Goal: Information Seeking & Learning: Learn about a topic

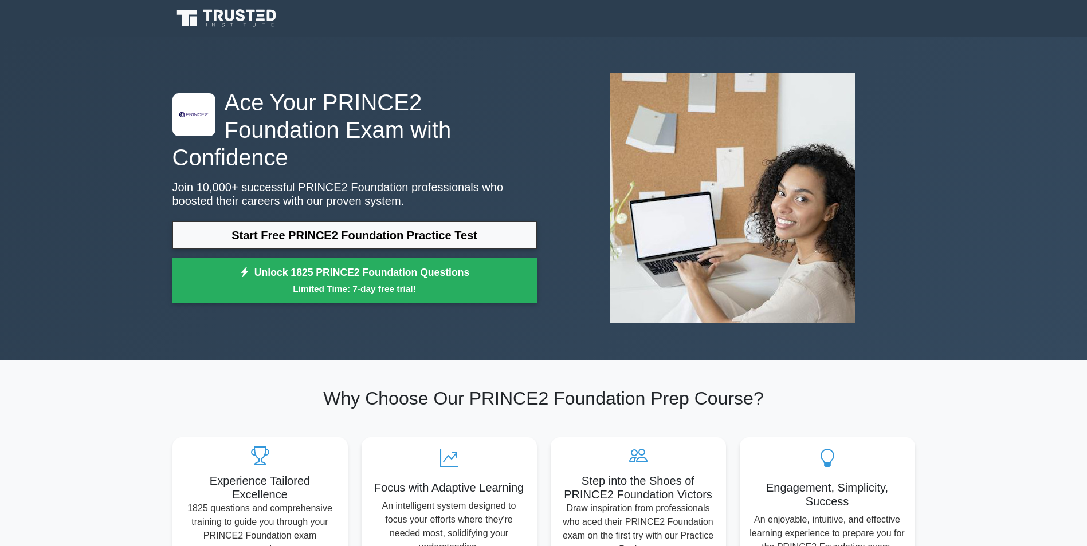
scroll to position [286, 0]
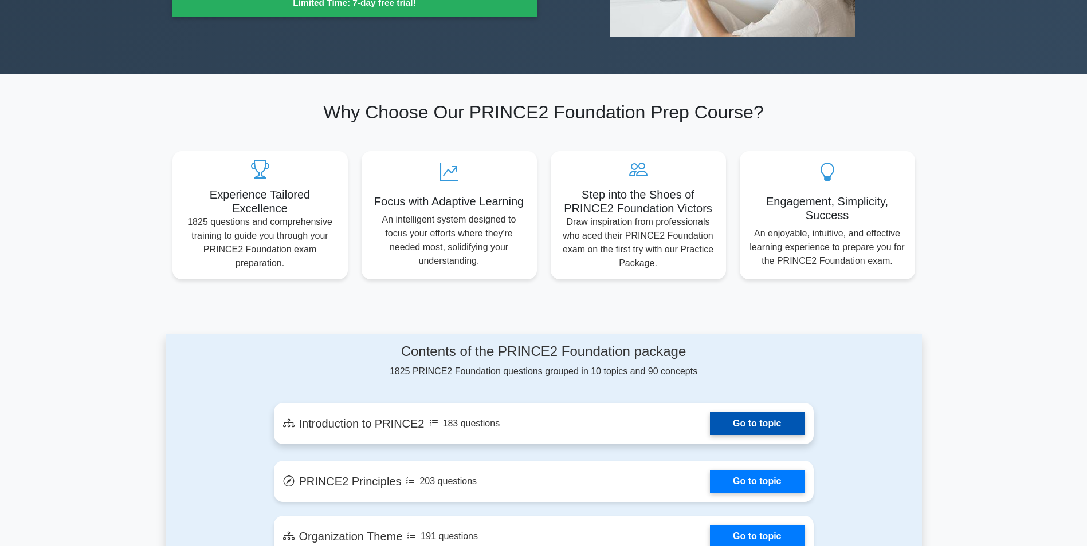
click at [758, 412] on link "Go to topic" at bounding box center [757, 423] width 94 height 23
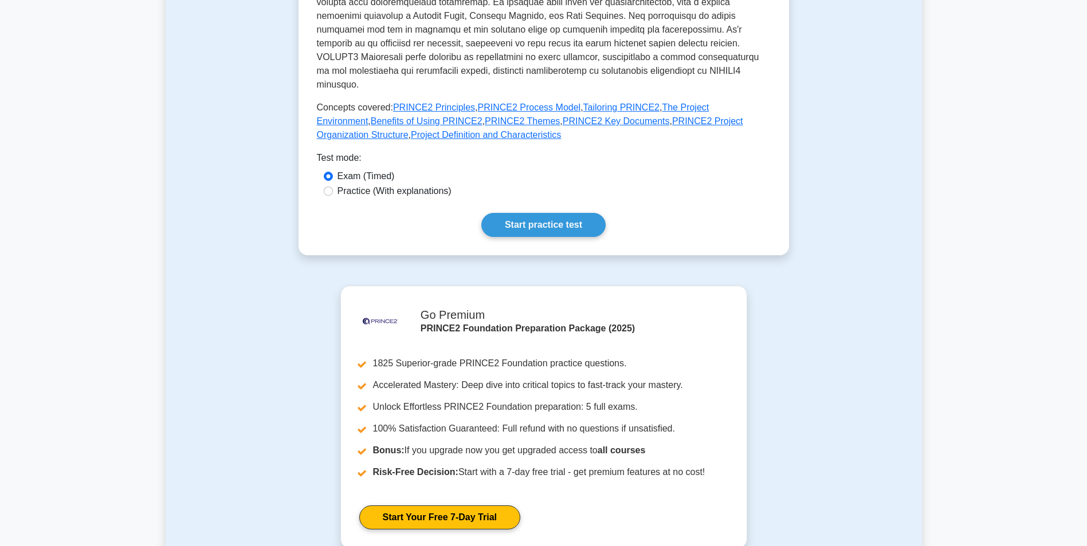
scroll to position [458, 0]
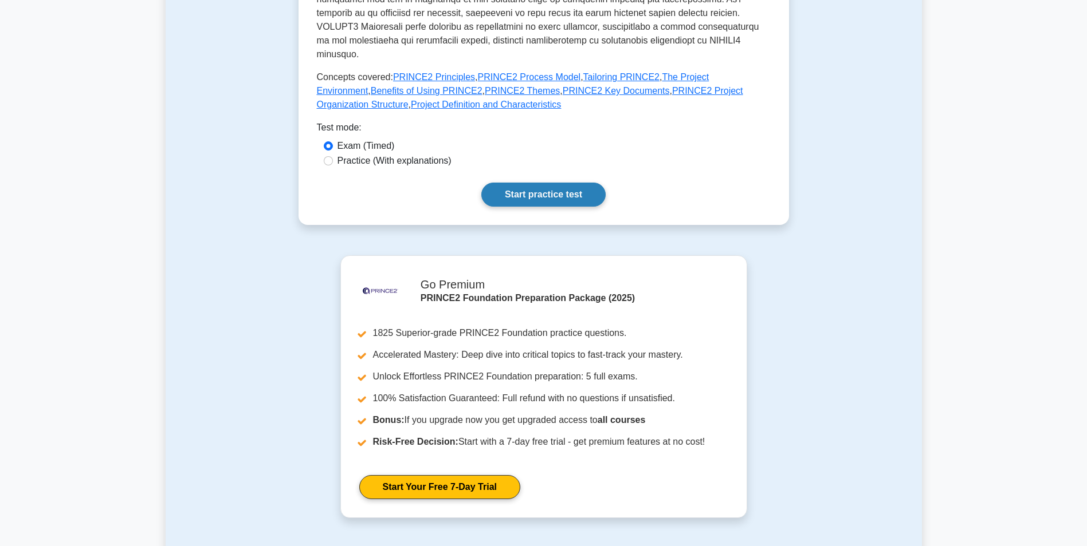
click at [538, 183] on link "Start practice test" at bounding box center [543, 195] width 124 height 24
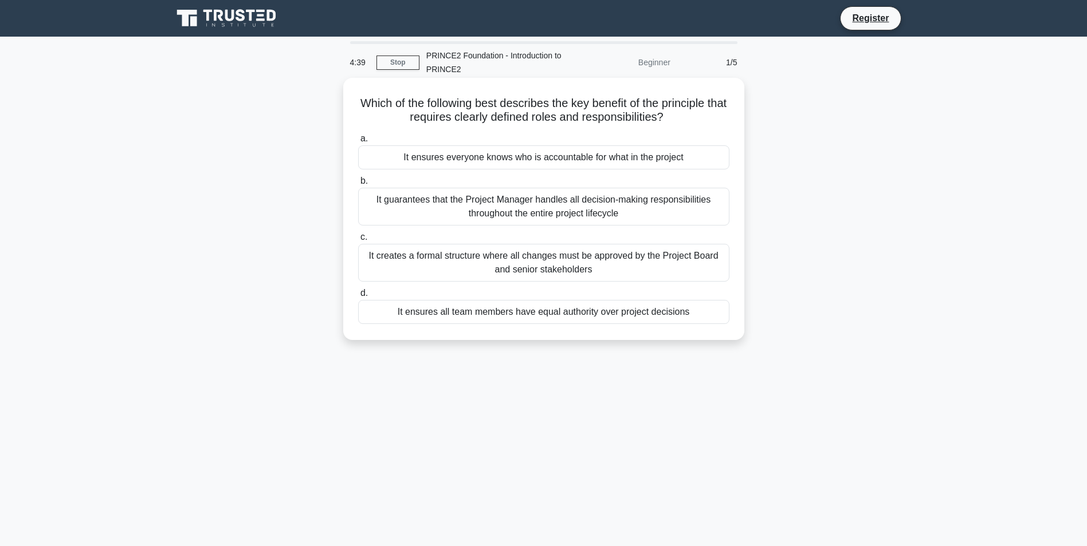
click at [518, 205] on div "It guarantees that the Project Manager handles all decision-making responsibili…" at bounding box center [543, 207] width 371 height 38
click at [358, 185] on input "b. It guarantees that the Project Manager handles all decision-making responsib…" at bounding box center [358, 181] width 0 height 7
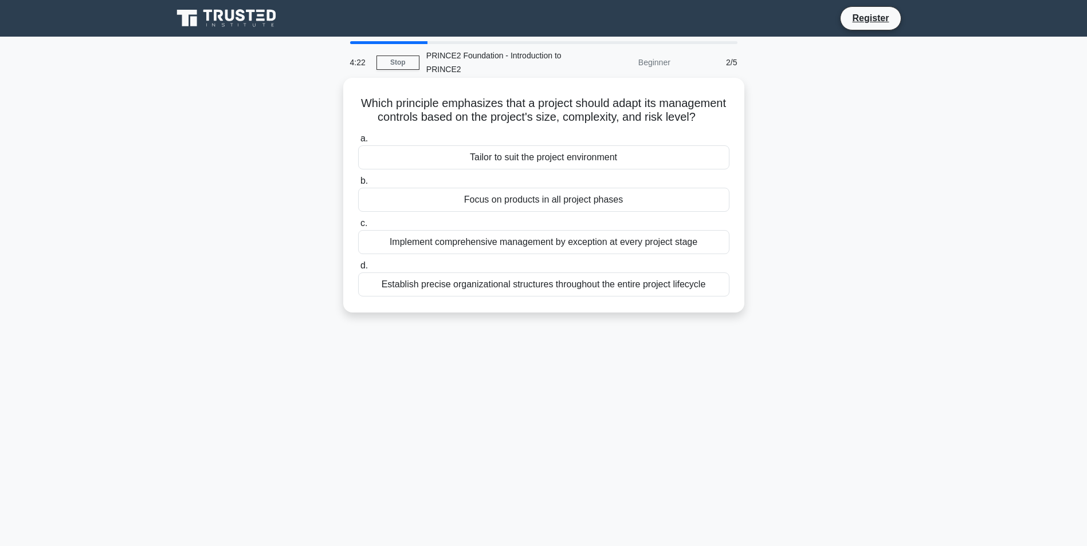
click at [488, 254] on div "Implement comprehensive management by exception at every project stage" at bounding box center [543, 242] width 371 height 24
click at [358, 227] on input "c. Implement comprehensive management by exception at every project stage" at bounding box center [358, 223] width 0 height 7
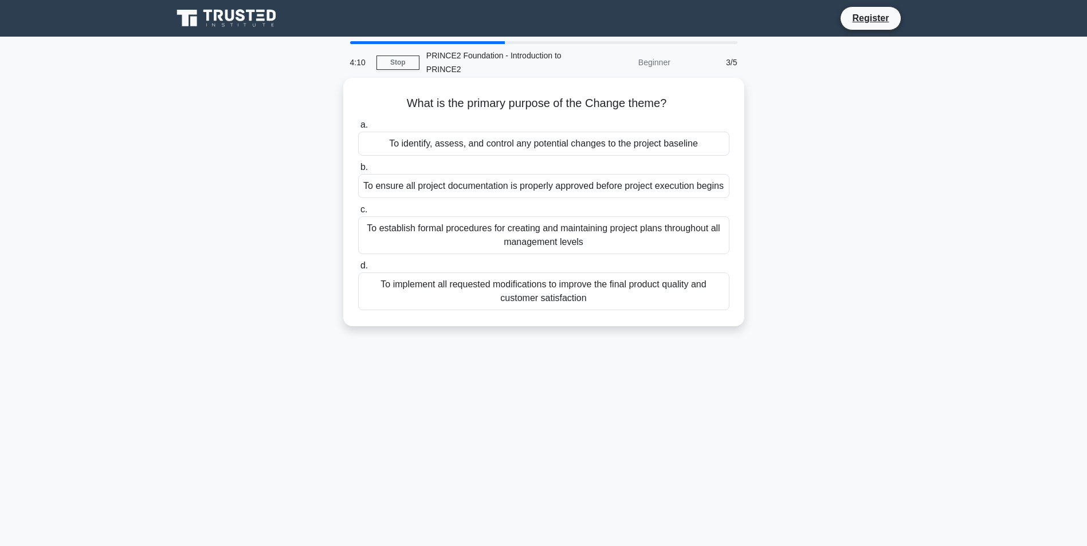
click at [580, 310] on div "To implement all requested modifications to improve the final product quality a…" at bounding box center [543, 292] width 371 height 38
click at [358, 270] on input "d. To implement all requested modifications to improve the final product qualit…" at bounding box center [358, 265] width 0 height 7
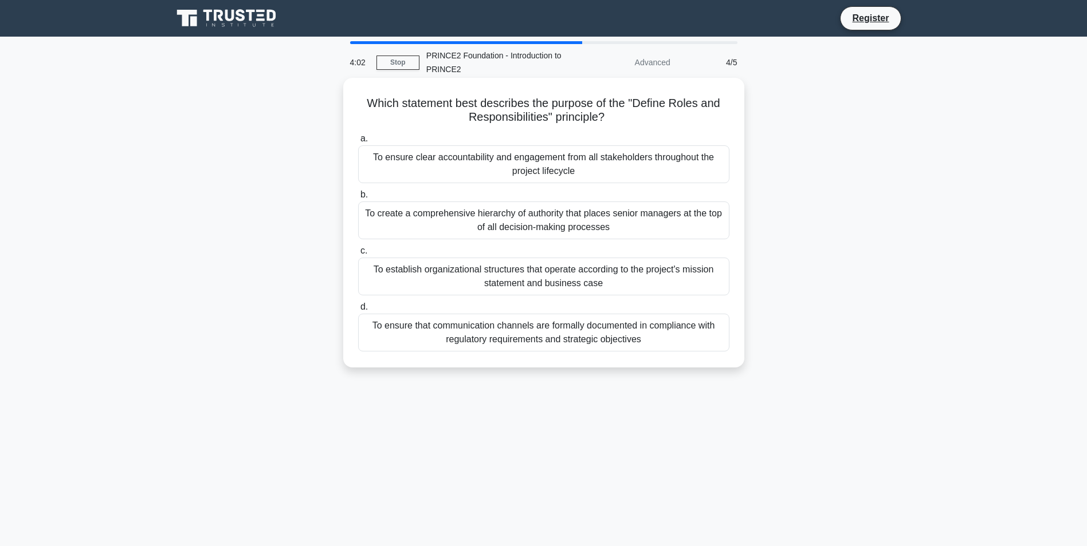
click at [547, 339] on div "To ensure that communication channels are formally documented in compliance wit…" at bounding box center [543, 333] width 371 height 38
click at [358, 311] on input "d. To ensure that communication channels are formally documented in compliance …" at bounding box center [358, 307] width 0 height 7
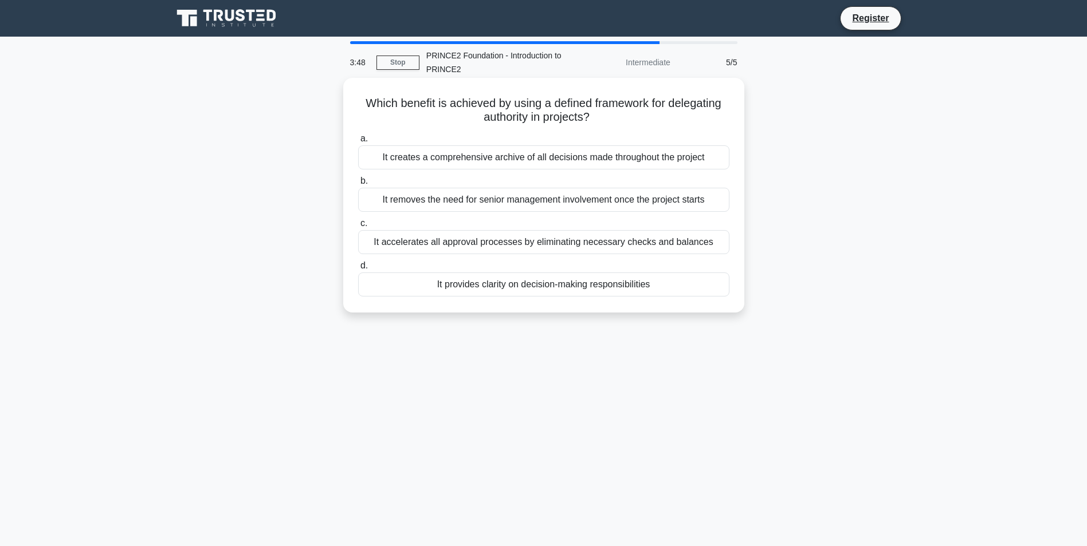
click at [597, 243] on div "It accelerates all approval processes by eliminating necessary checks and balan…" at bounding box center [543, 242] width 371 height 24
click at [358, 227] on input "c. It accelerates all approval processes by eliminating necessary checks and ba…" at bounding box center [358, 223] width 0 height 7
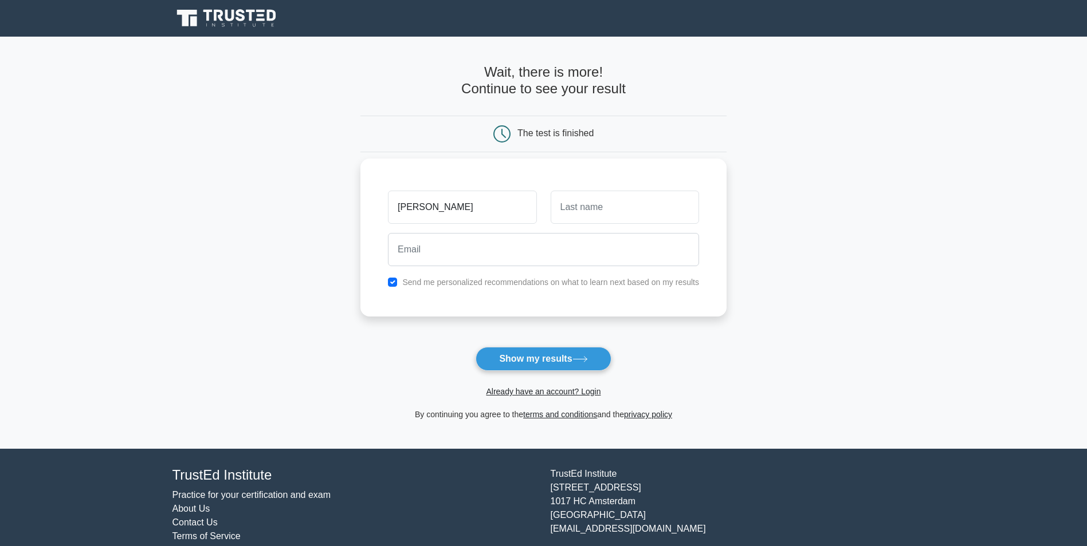
type input "[PERSON_NAME]"
click at [618, 210] on input "text" at bounding box center [625, 207] width 148 height 33
type input "inaan"
click at [579, 246] on input "email" at bounding box center [543, 249] width 311 height 33
type input "bobinaan2017@gmail.com"
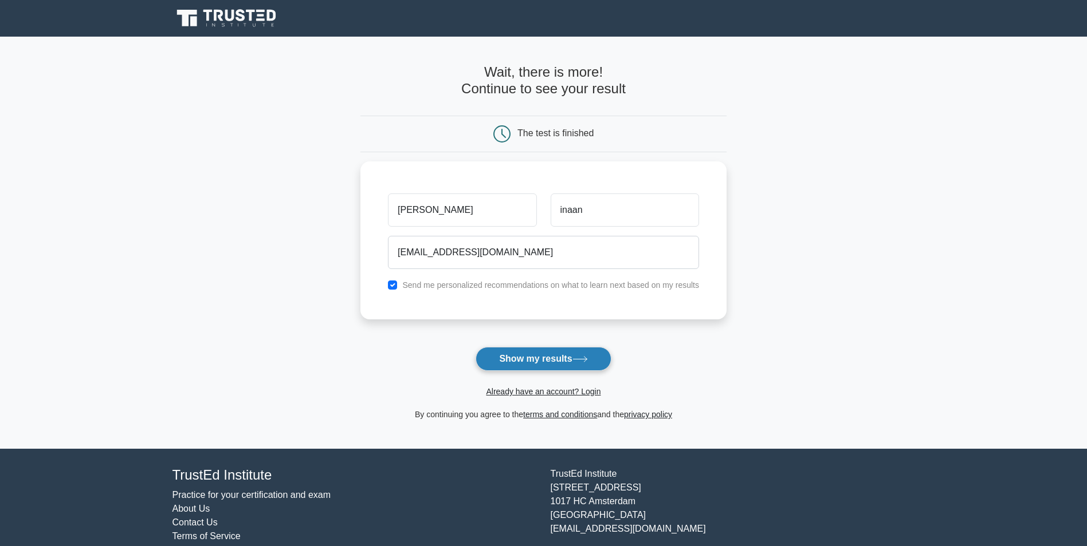
click at [557, 368] on button "Show my results" at bounding box center [542, 359] width 135 height 24
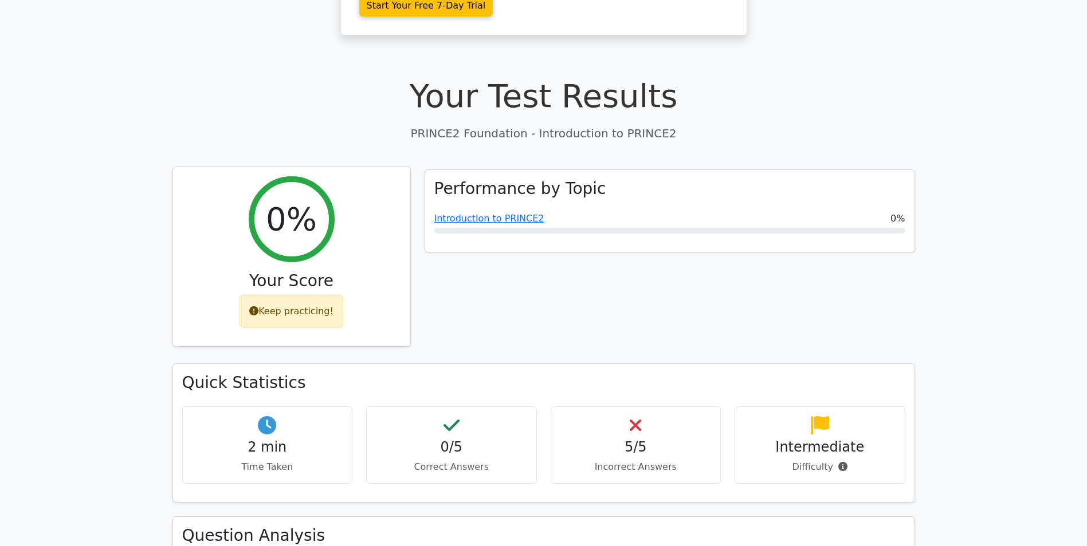
scroll to position [172, 0]
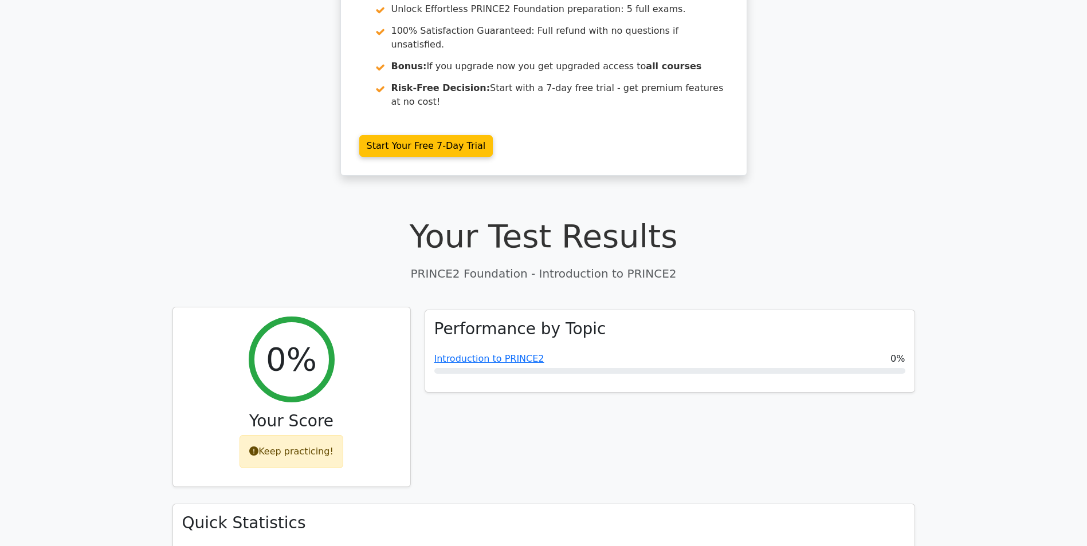
click at [308, 435] on div "Keep practicing!" at bounding box center [291, 451] width 104 height 33
click at [302, 435] on div "Keep practicing!" at bounding box center [291, 451] width 104 height 33
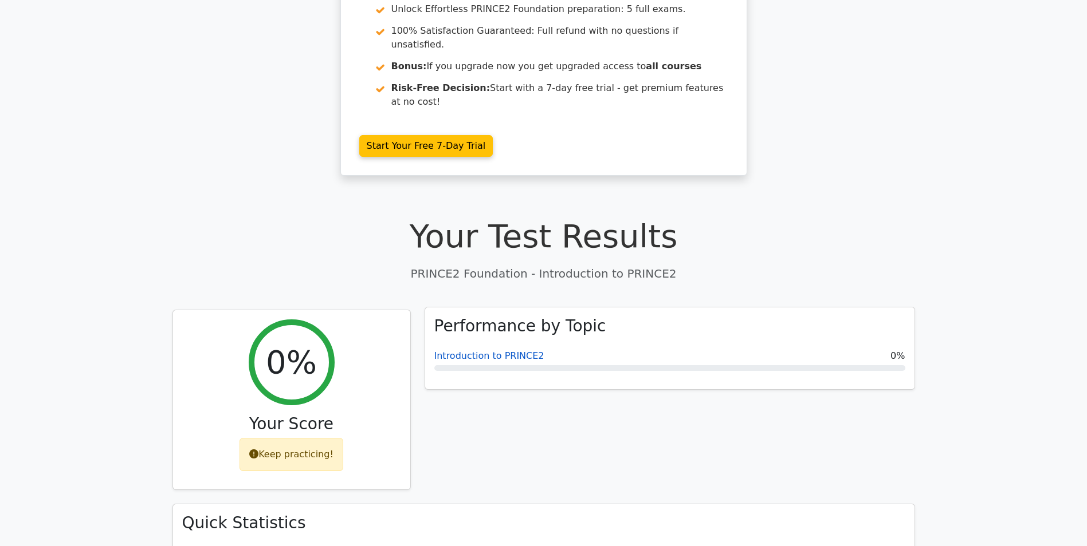
click at [491, 351] on link "Introduction to PRINCE2" at bounding box center [489, 356] width 110 height 11
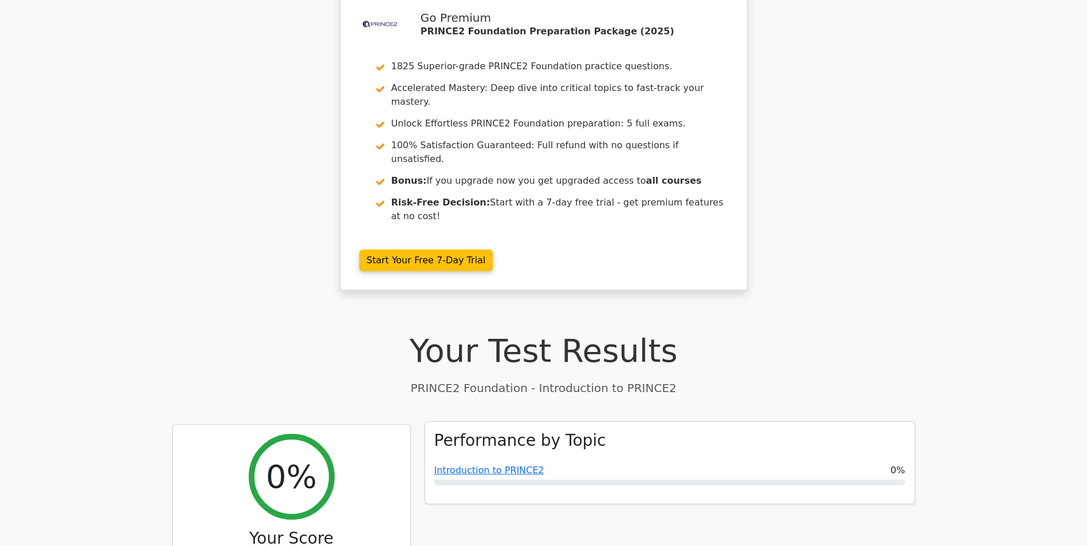
scroll to position [0, 0]
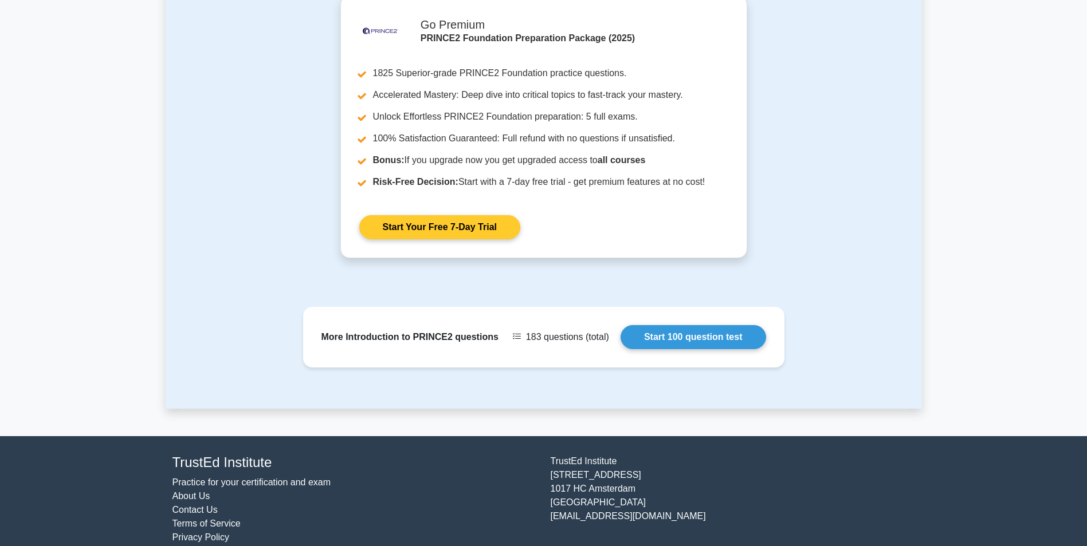
scroll to position [718, 0]
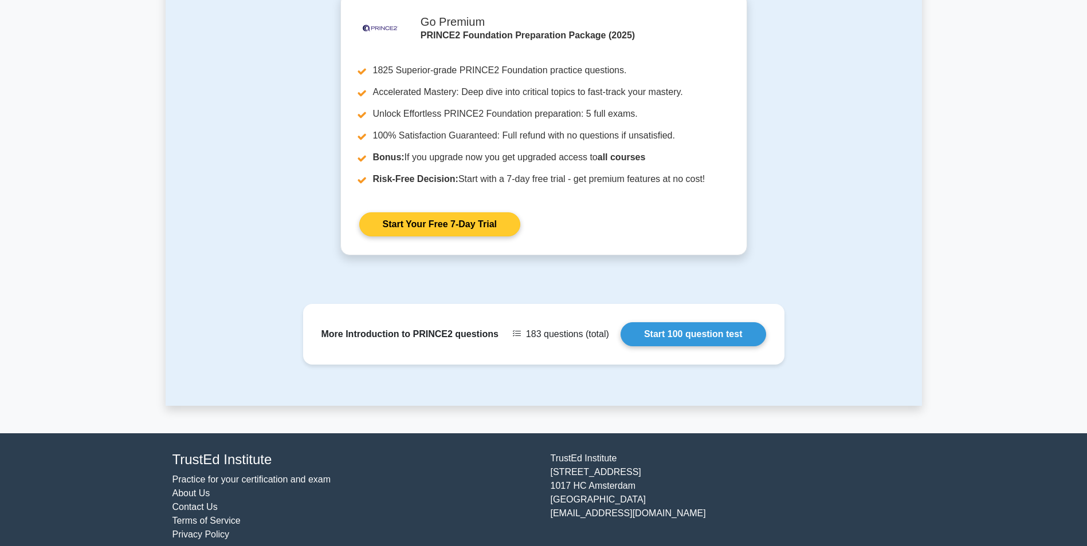
click at [461, 214] on link "Start Your Free 7-Day Trial" at bounding box center [439, 225] width 161 height 24
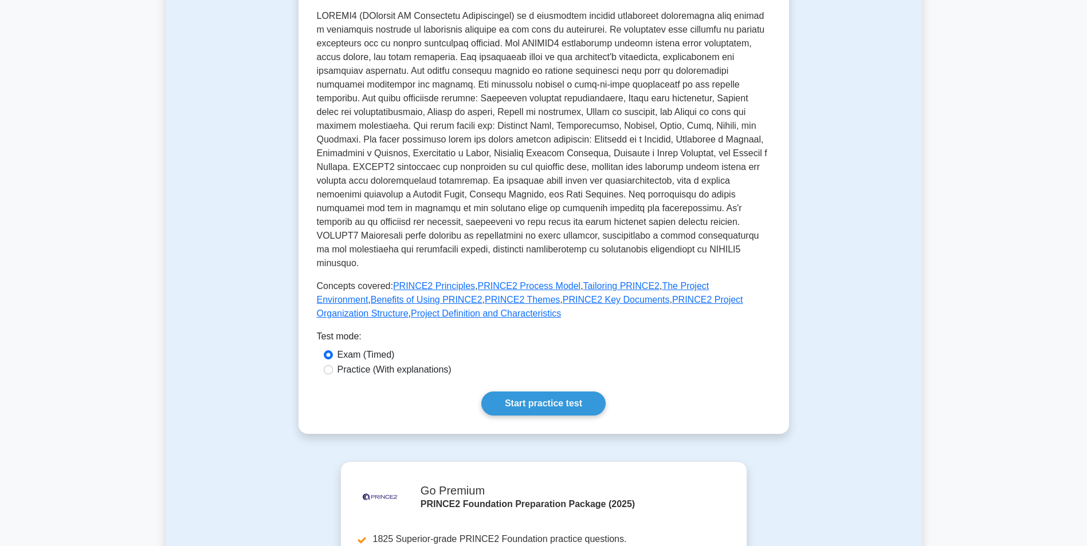
scroll to position [146, 0]
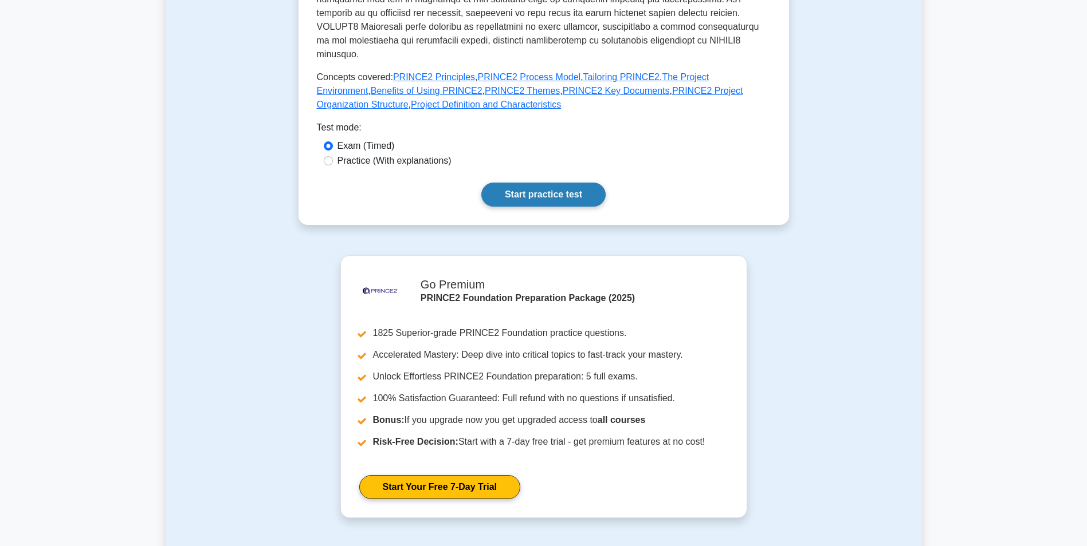
click at [549, 183] on link "Start practice test" at bounding box center [543, 195] width 124 height 24
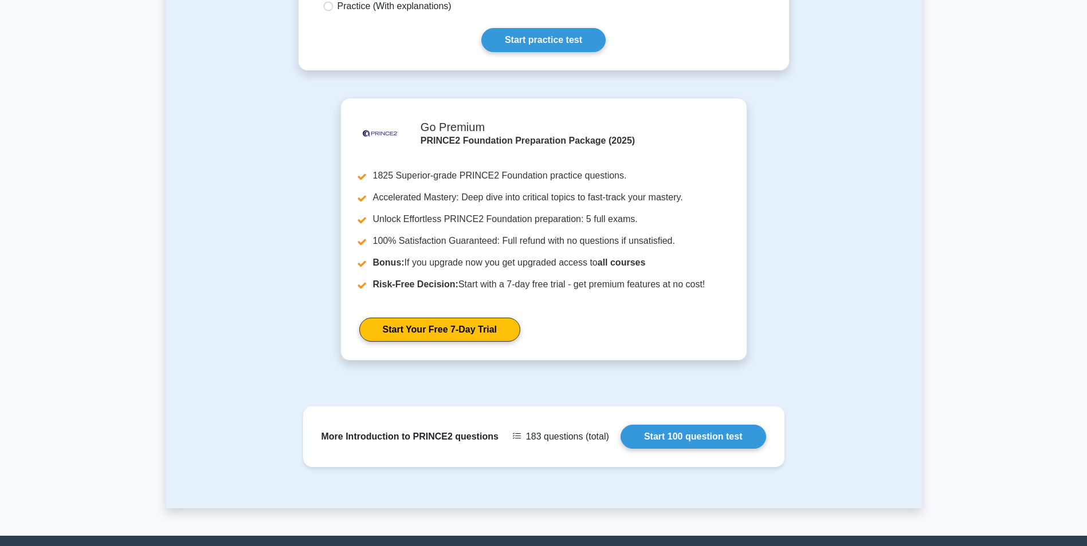
scroll to position [432, 0]
